Goal: Task Accomplishment & Management: Use online tool/utility

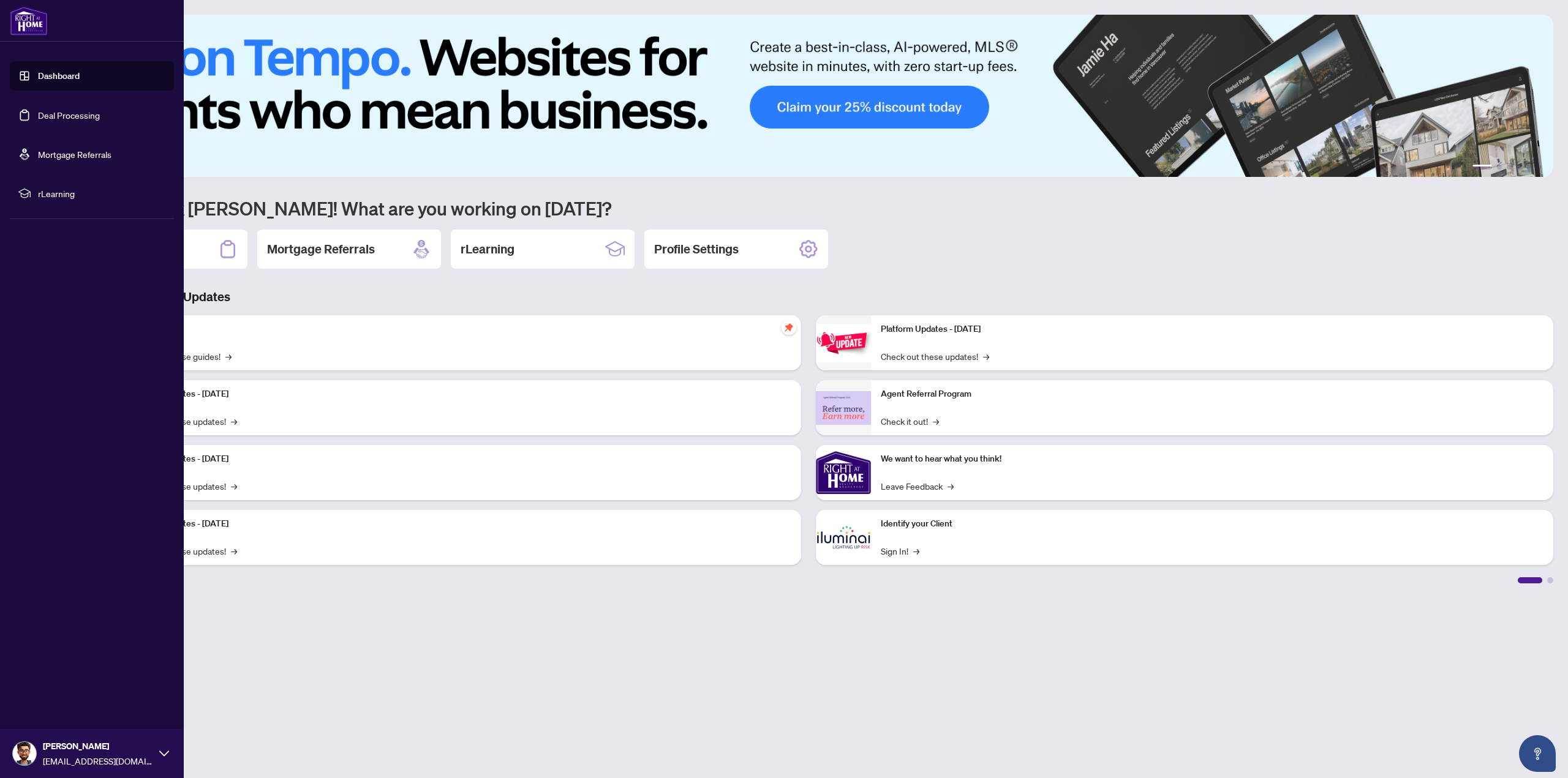
click at [83, 117] on link "Deal Processing" at bounding box center [69, 114] width 62 height 11
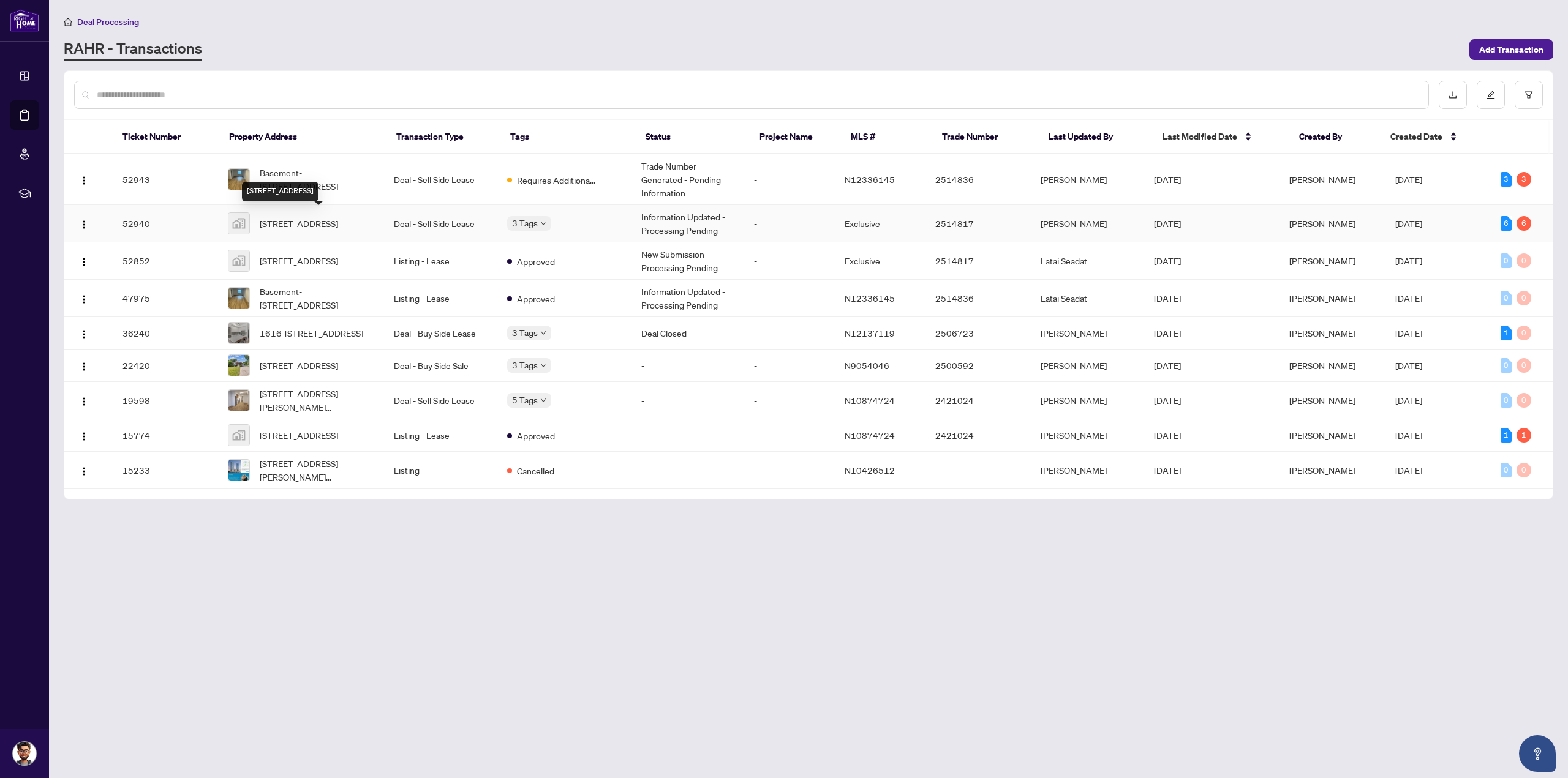
click at [303, 231] on span "[STREET_ADDRESS]" at bounding box center [299, 223] width 79 height 13
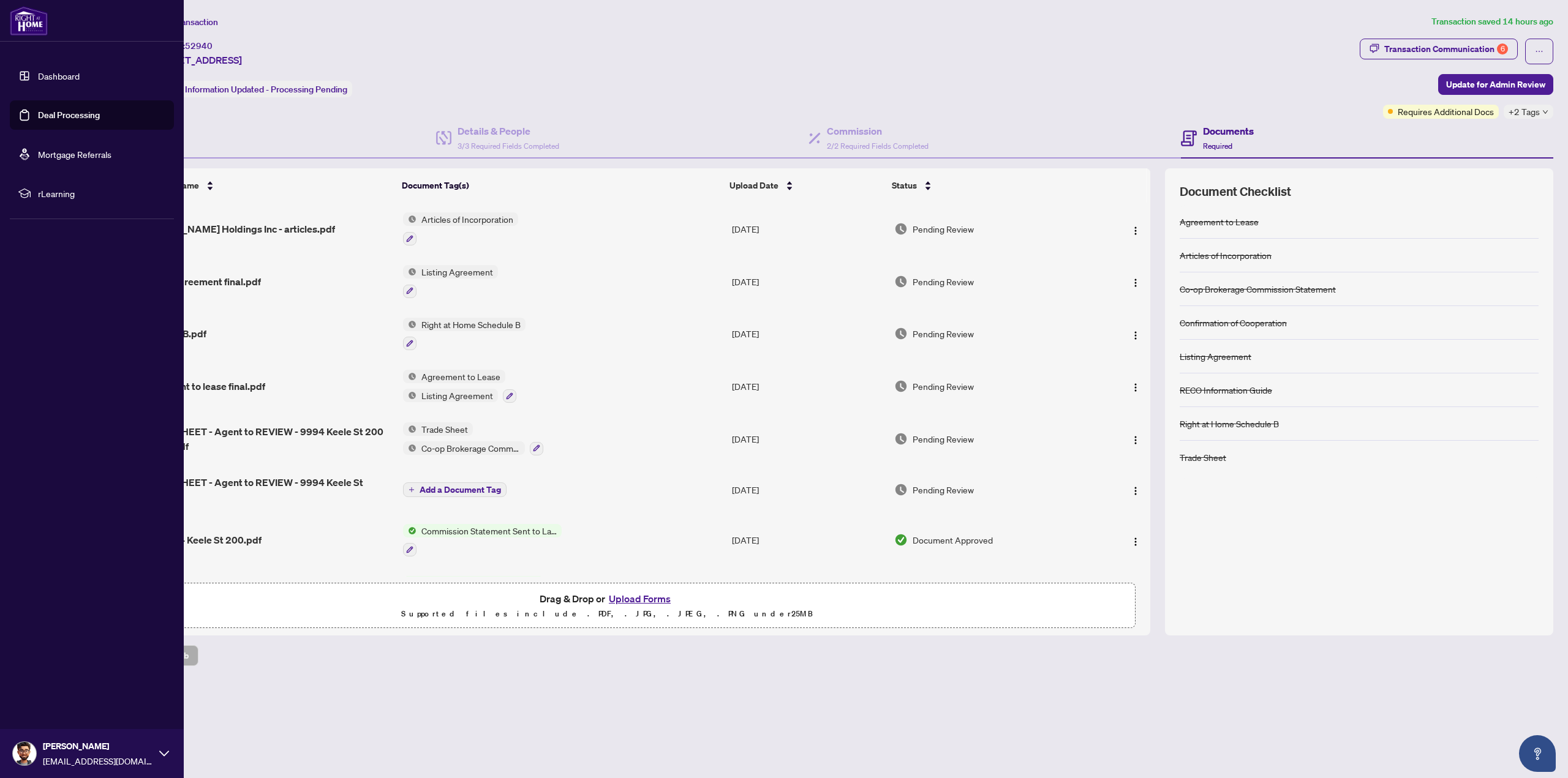
click at [38, 111] on link "Deal Processing" at bounding box center [69, 114] width 62 height 11
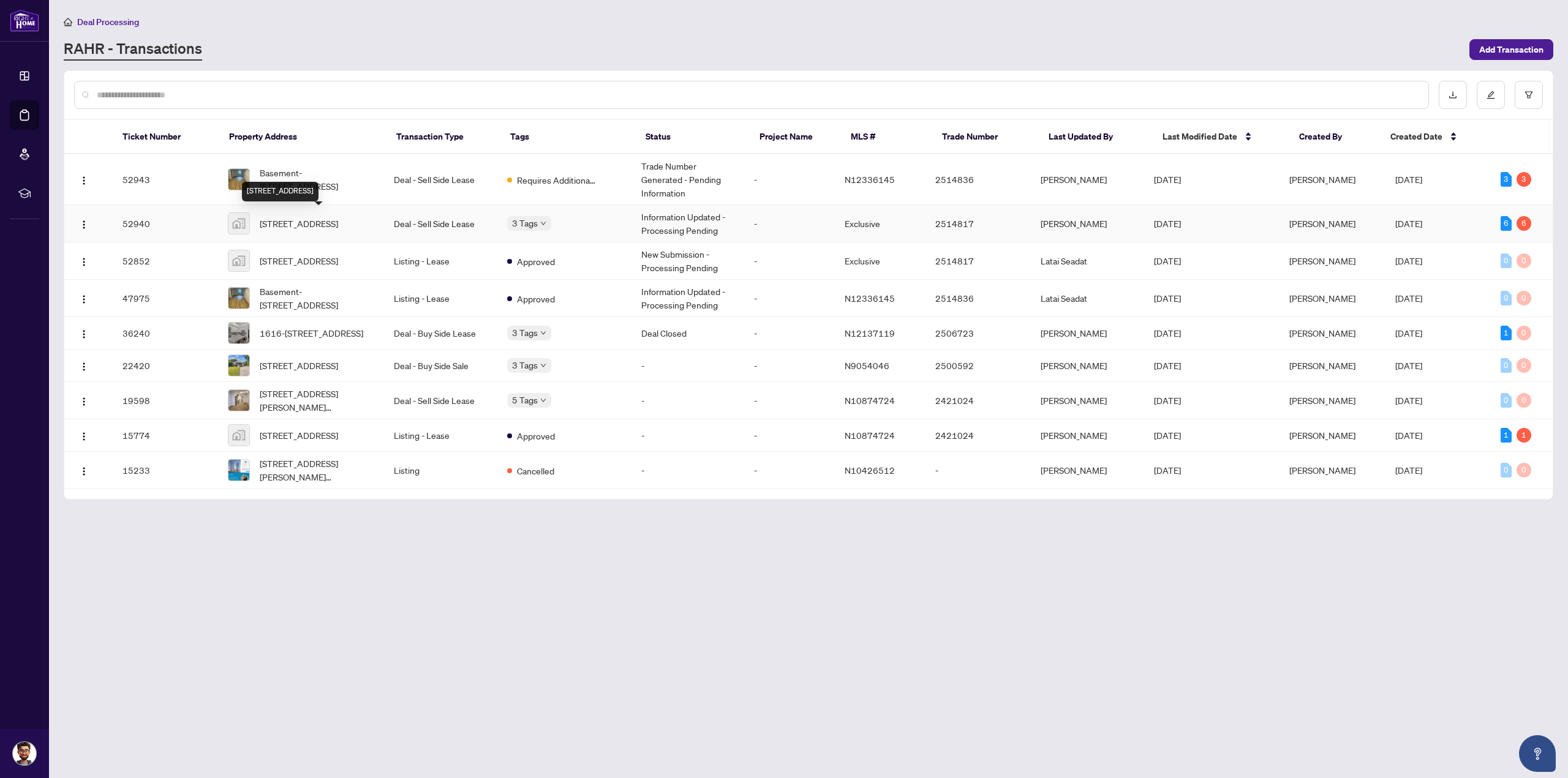
click at [334, 216] on span "[STREET_ADDRESS]" at bounding box center [299, 223] width 79 height 13
